Goal: Task Accomplishment & Management: Use online tool/utility

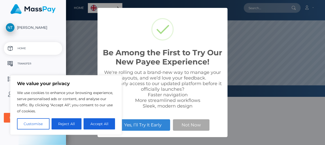
scroll to position [97, 259]
click at [106, 125] on button "Accept All" at bounding box center [100, 123] width 32 height 11
checkbox input "true"
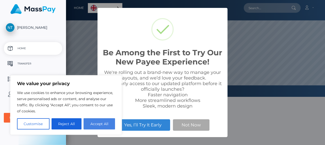
checkbox input "true"
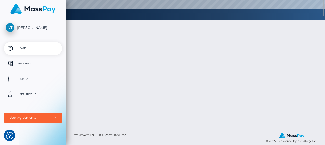
scroll to position [0, 0]
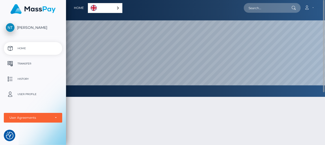
click at [117, 10] on link "English" at bounding box center [105, 7] width 34 height 9
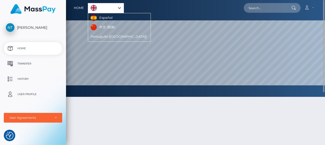
click at [166, 108] on div at bounding box center [195, 145] width 259 height 113
click at [28, 65] on p "Transfer" at bounding box center [33, 64] width 54 height 8
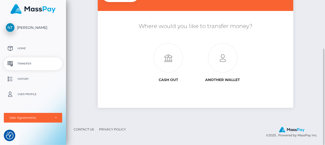
scroll to position [22, 0]
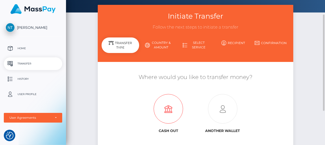
click at [159, 111] on icon at bounding box center [168, 108] width 54 height 29
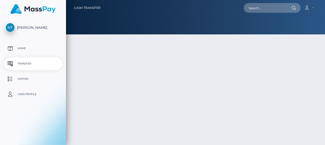
type input "NaN"
select select
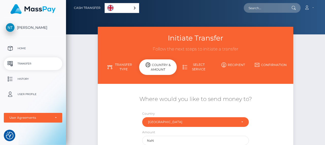
scroll to position [51, 0]
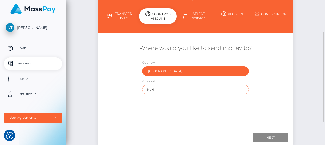
click at [189, 88] on input "NaN" at bounding box center [195, 89] width 106 height 9
drag, startPoint x: 142, startPoint y: 90, endPoint x: 134, endPoint y: 90, distance: 7.6
click at [134, 90] on div "Where would you like to send money to? Country Abkhazia Afghanistan Albania Alg…" at bounding box center [196, 69] width 196 height 55
click at [47, 49] on p "Home" at bounding box center [33, 48] width 54 height 8
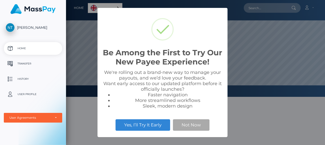
scroll to position [97, 259]
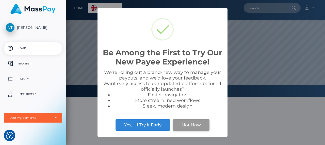
click at [190, 127] on button "Not Now" at bounding box center [191, 124] width 37 height 11
